Goal: Information Seeking & Learning: Learn about a topic

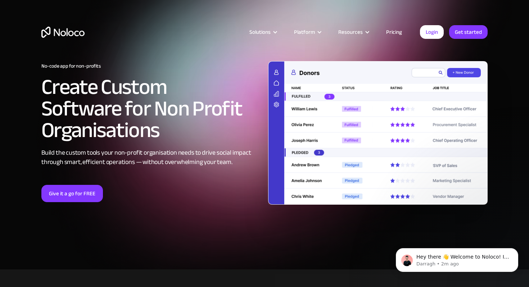
click at [396, 32] on link "Pricing" at bounding box center [394, 31] width 34 height 9
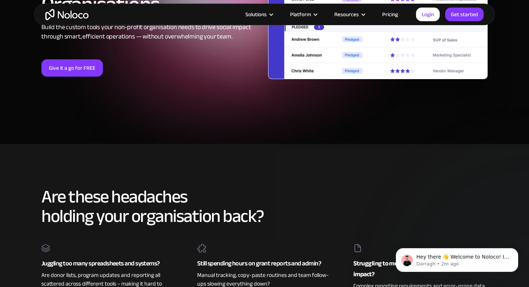
scroll to position [50, 0]
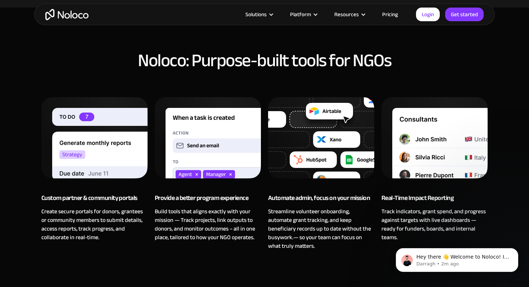
scroll to position [496, 0]
